Goal: Find specific page/section: Find specific page/section

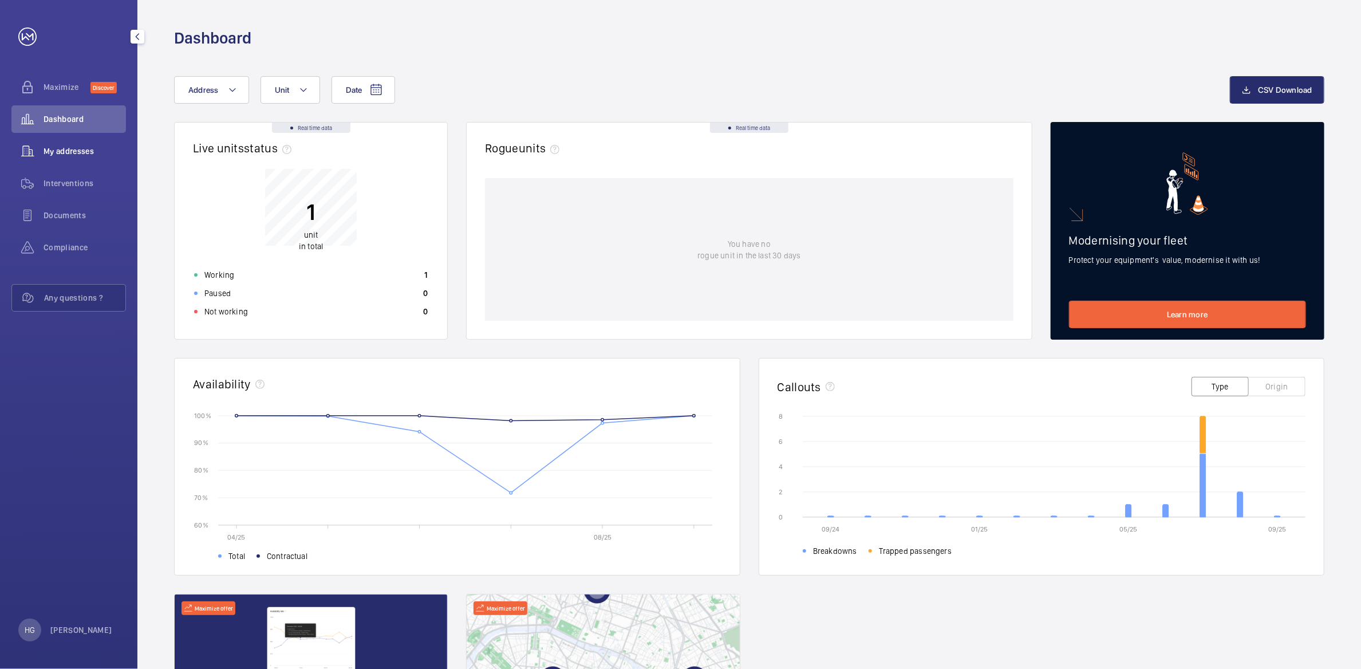
click at [78, 153] on span "My addresses" at bounding box center [85, 150] width 82 height 11
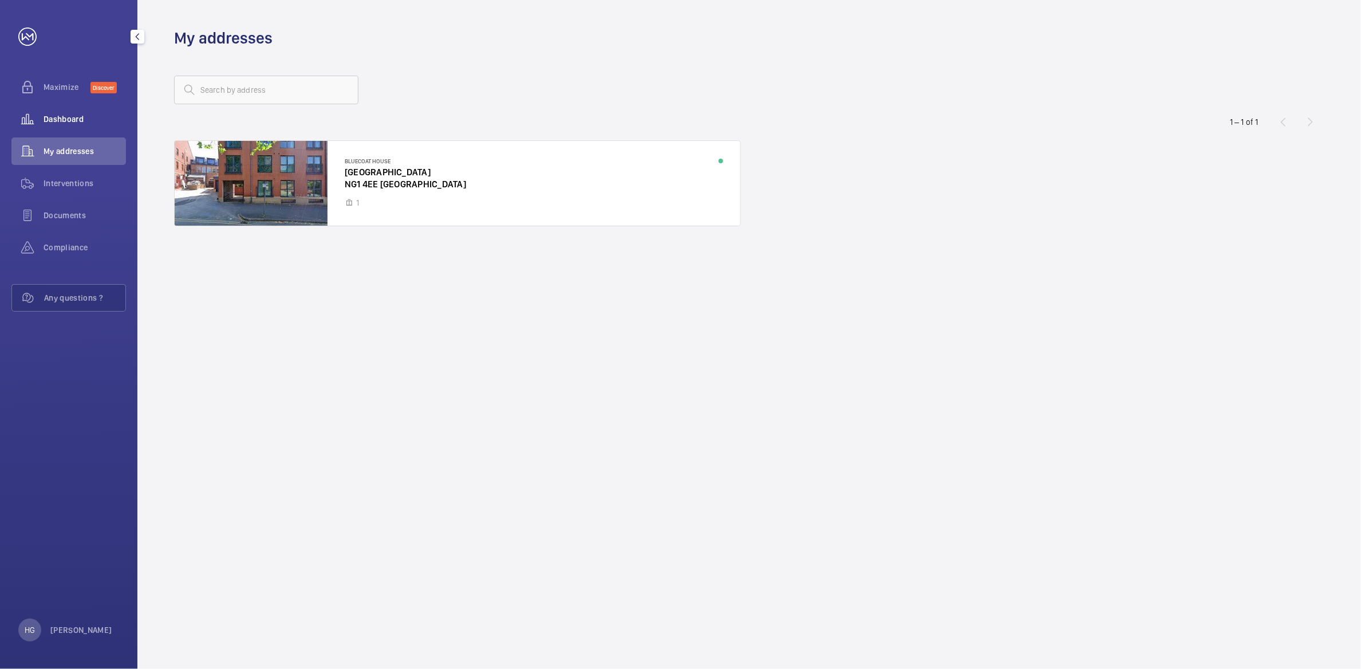
click at [56, 121] on span "Dashboard" at bounding box center [85, 118] width 82 height 11
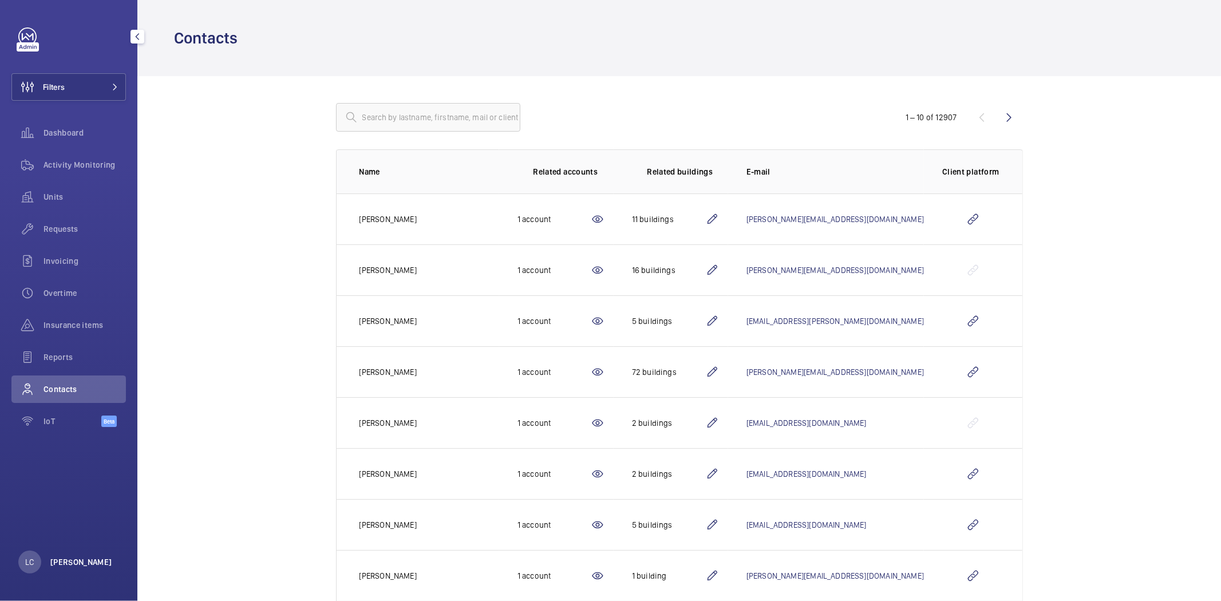
click at [84, 560] on p "[PERSON_NAME]" at bounding box center [81, 562] width 62 height 11
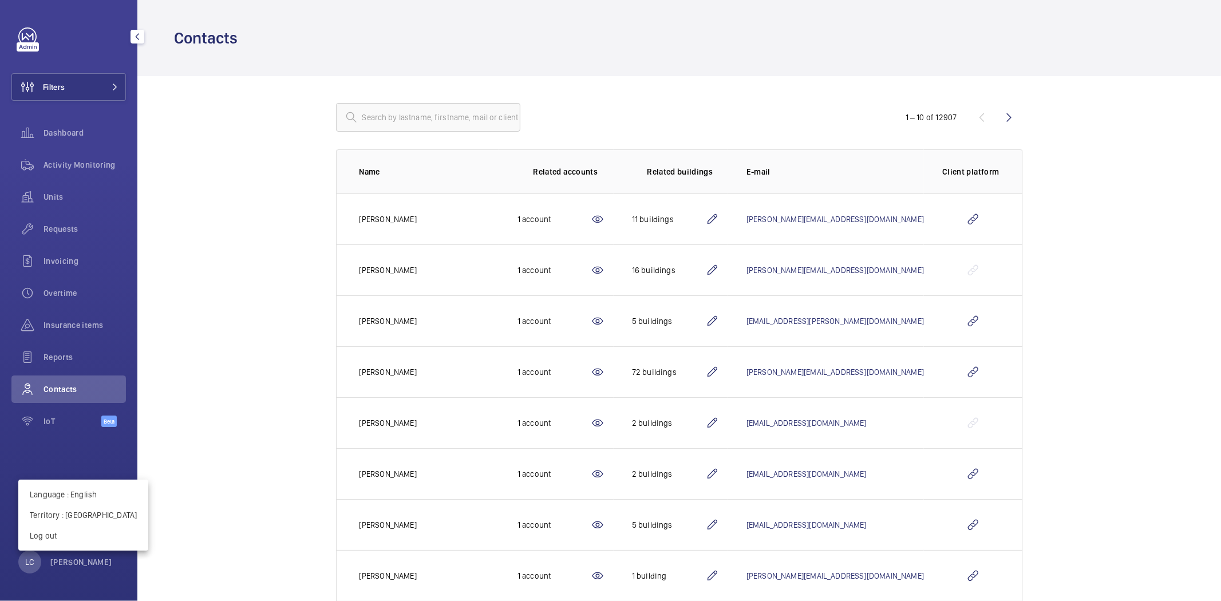
click at [86, 560] on div at bounding box center [610, 300] width 1221 height 601
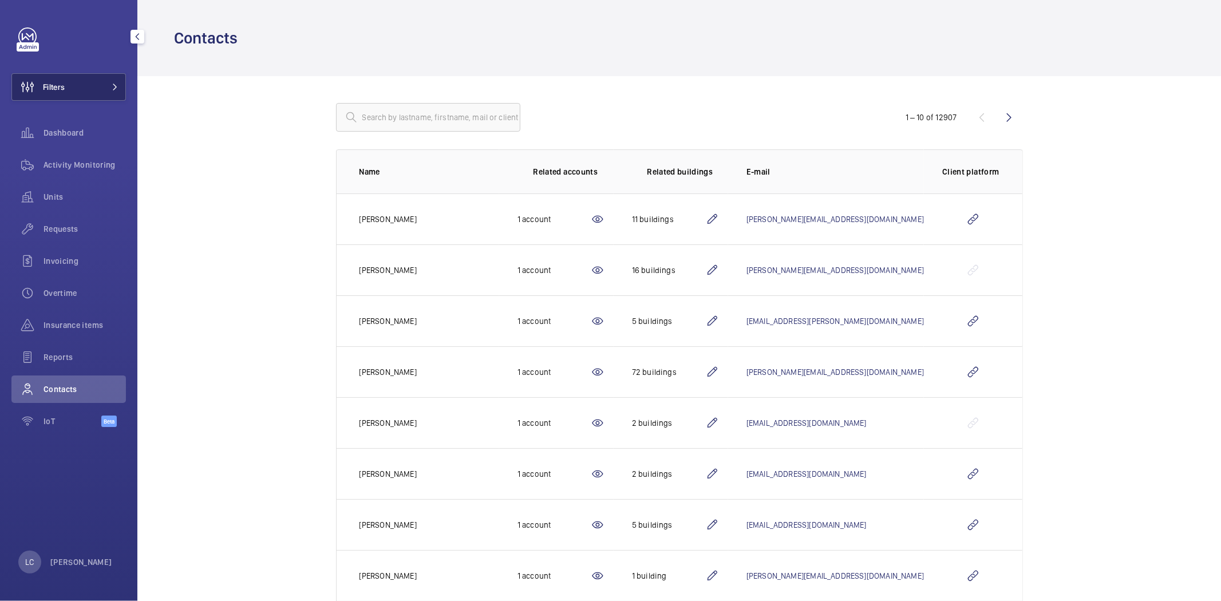
click at [113, 84] on mat-icon at bounding box center [115, 87] width 7 height 7
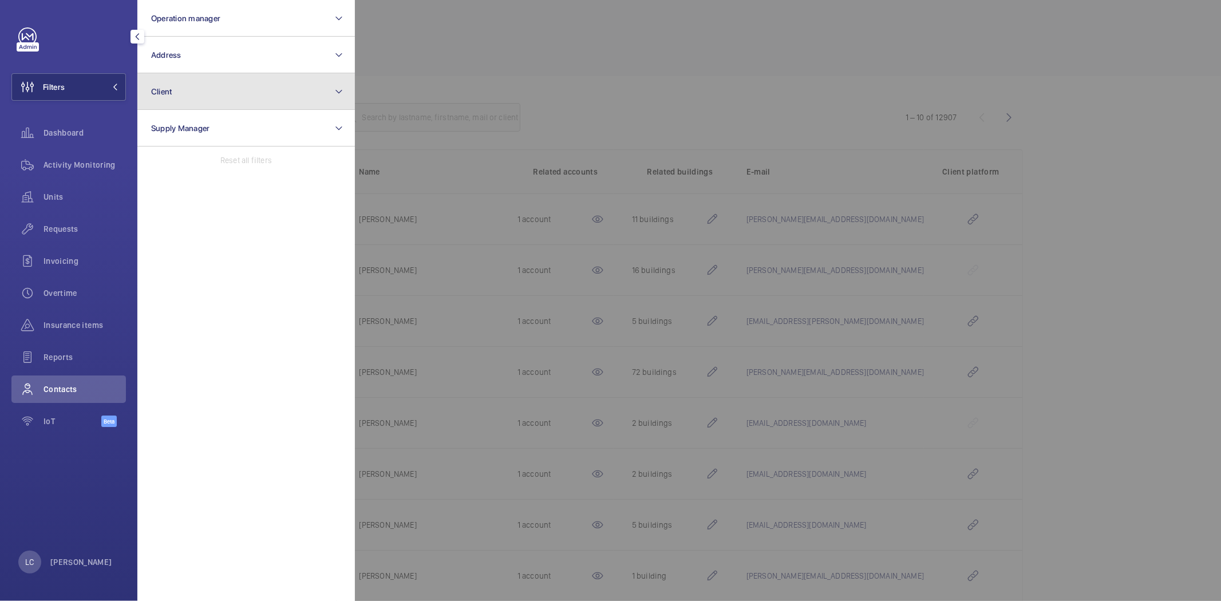
click at [158, 89] on span "Client" at bounding box center [161, 91] width 21 height 9
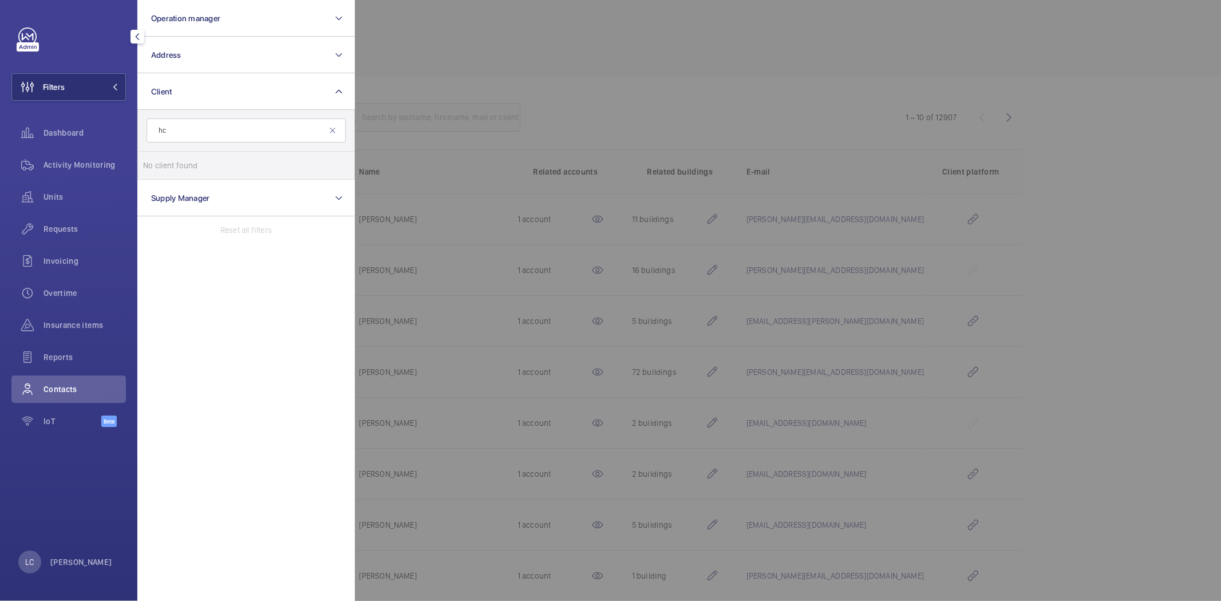
click at [200, 126] on input "hc" at bounding box center [246, 131] width 199 height 24
type input "h"
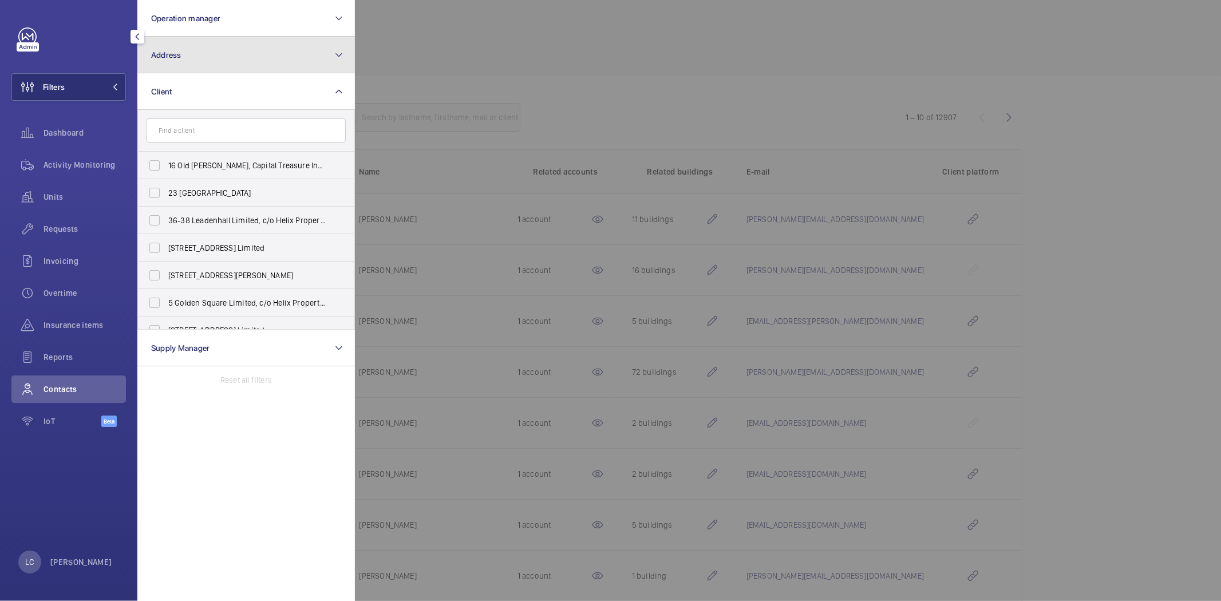
click at [201, 61] on button "Address" at bounding box center [246, 55] width 218 height 37
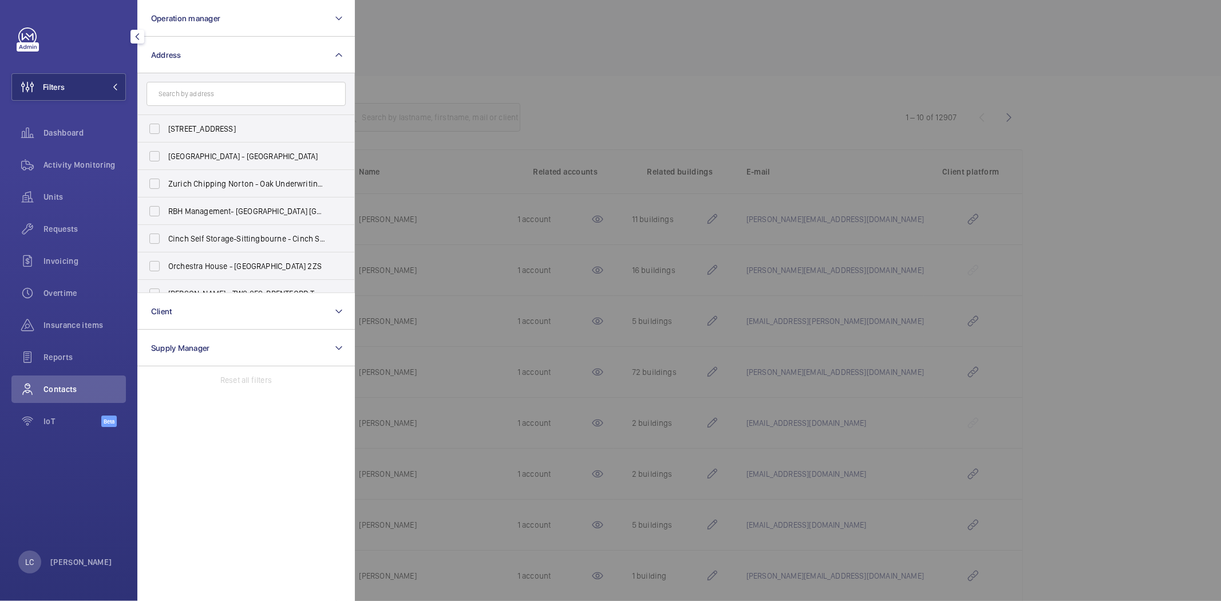
click at [204, 92] on input "text" at bounding box center [246, 94] width 199 height 24
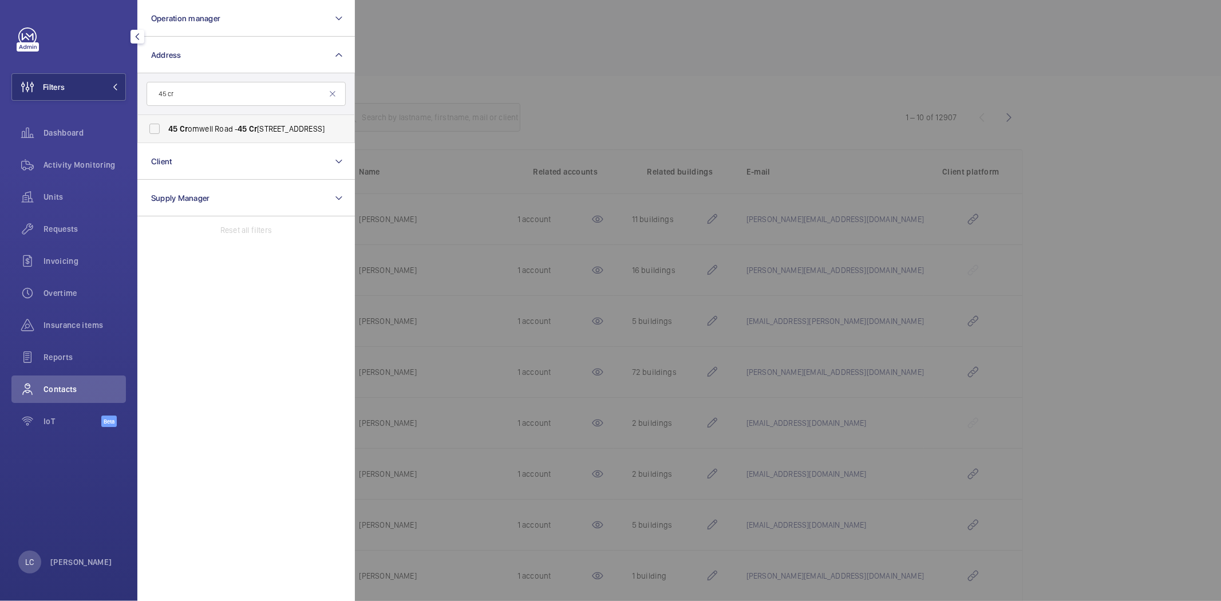
type input "45 cr"
click at [211, 129] on span "[STREET_ADDRESS]" at bounding box center [246, 128] width 157 height 11
click at [166, 129] on input "[STREET_ADDRESS]" at bounding box center [154, 128] width 23 height 23
checkbox input "true"
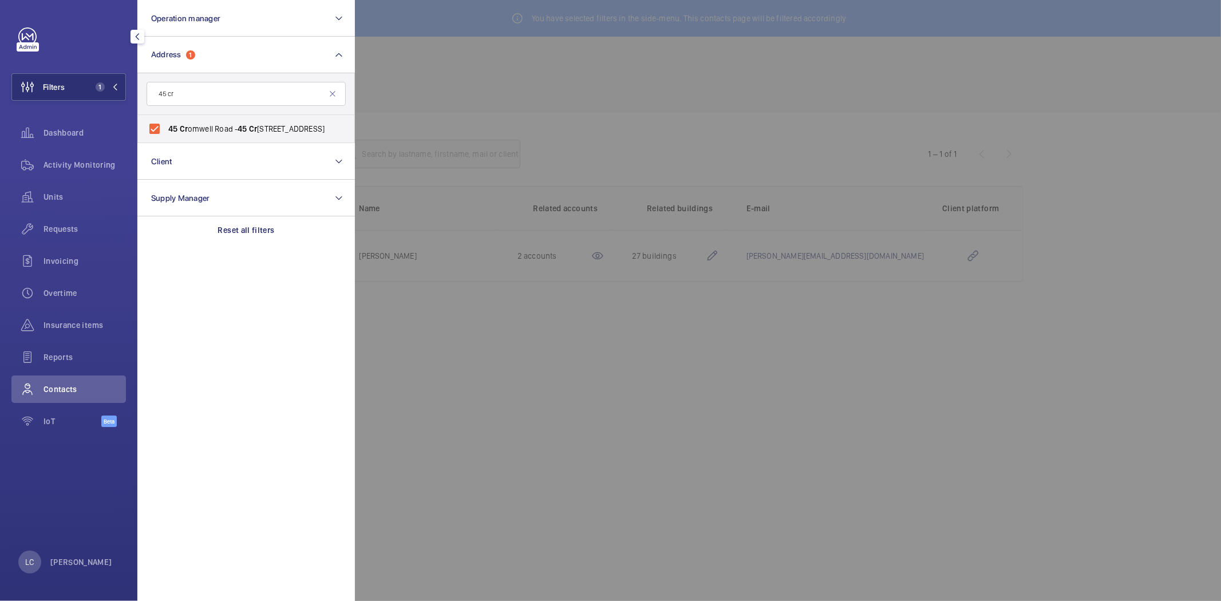
click at [421, 106] on div at bounding box center [965, 300] width 1221 height 601
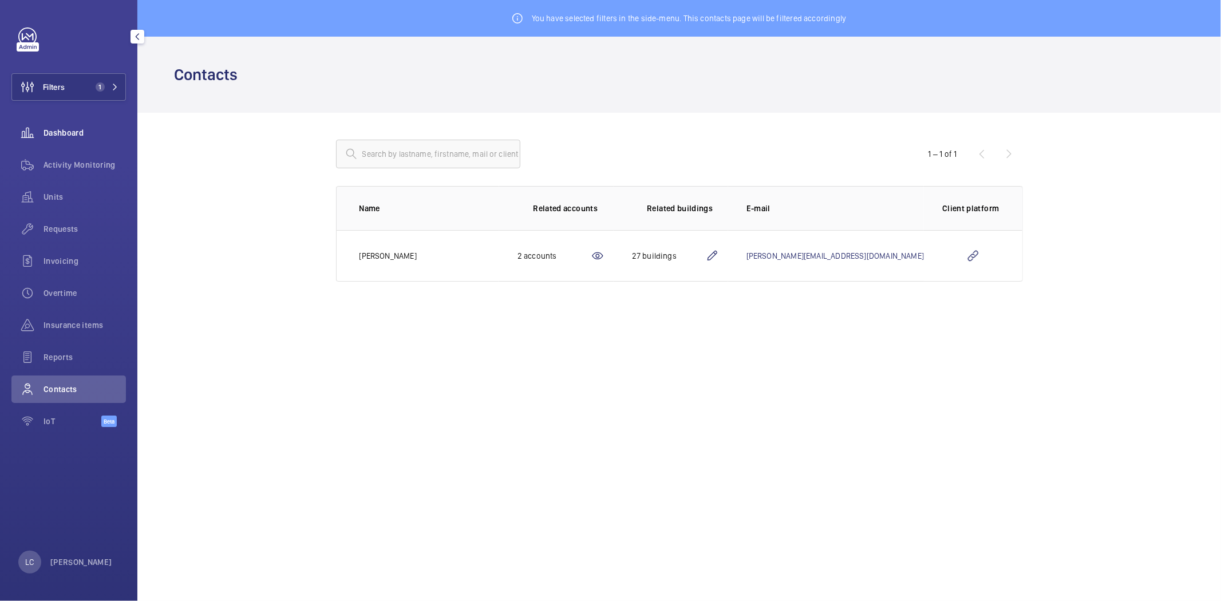
click at [88, 139] on div "Dashboard" at bounding box center [68, 132] width 115 height 27
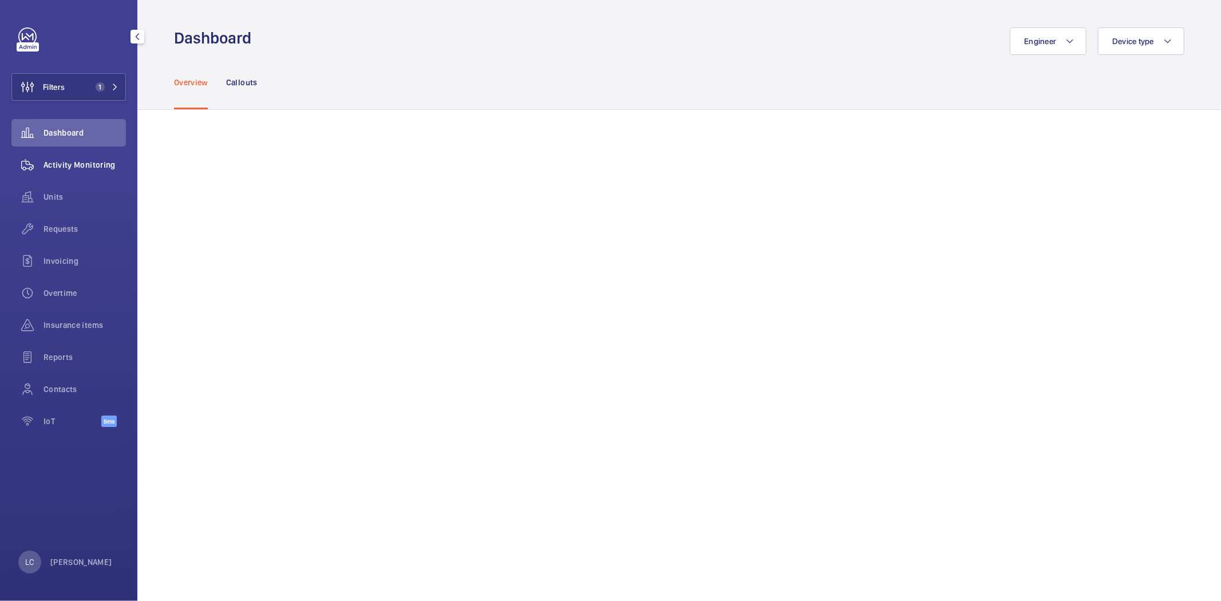
click at [87, 162] on span "Activity Monitoring" at bounding box center [85, 164] width 82 height 11
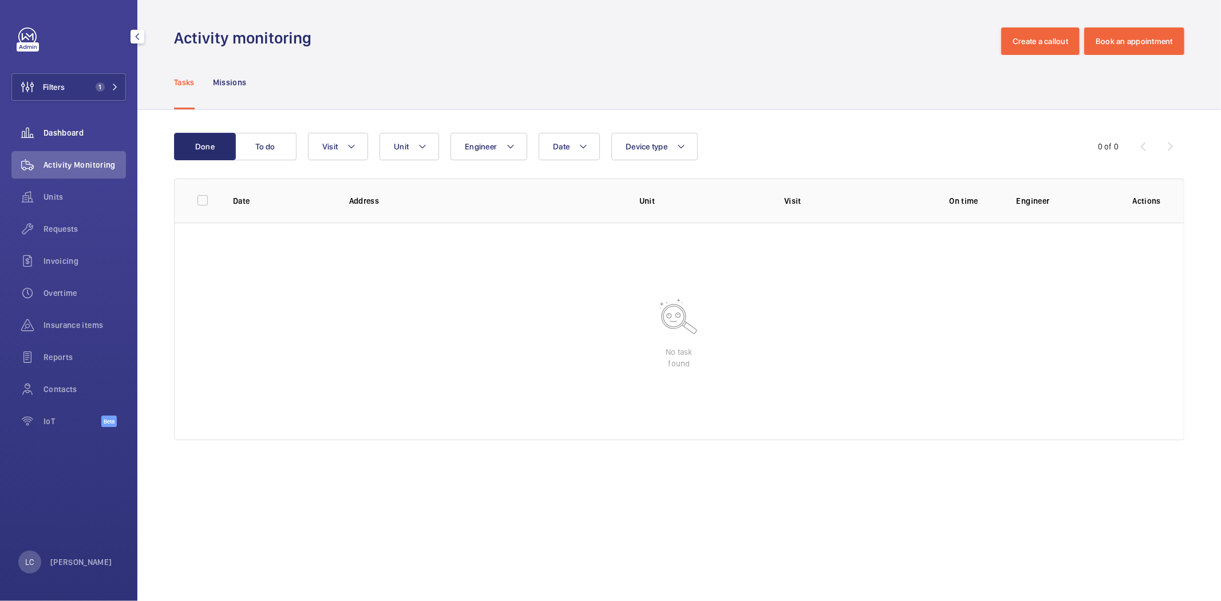
click at [77, 136] on span "Dashboard" at bounding box center [85, 132] width 82 height 11
